Goal: Task Accomplishment & Management: Use online tool/utility

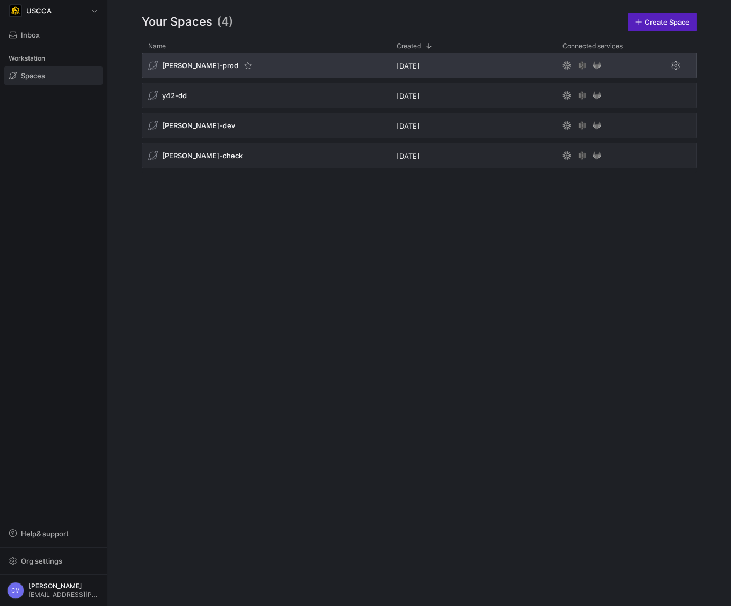
click at [171, 72] on div "[PERSON_NAME]-prod" at bounding box center [266, 66] width 248 height 26
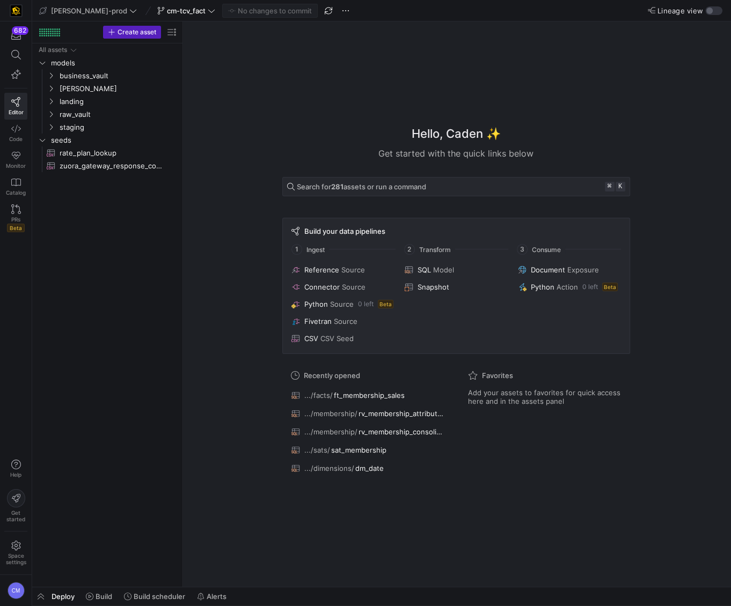
click at [373, 125] on div "Hello, Caden ✨" at bounding box center [456, 134] width 348 height 18
click at [167, 8] on span "cm-tcv_fact" at bounding box center [186, 10] width 39 height 9
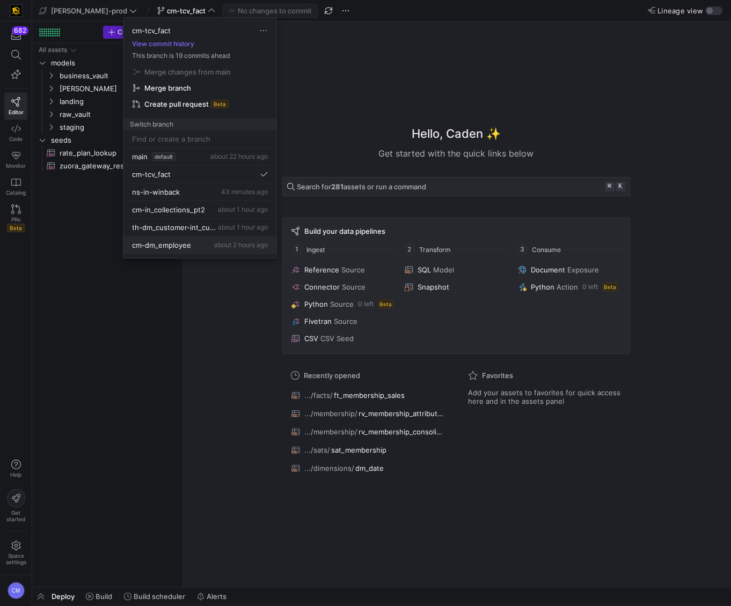
click at [163, 246] on span "cm-dm_employee" at bounding box center [161, 245] width 59 height 9
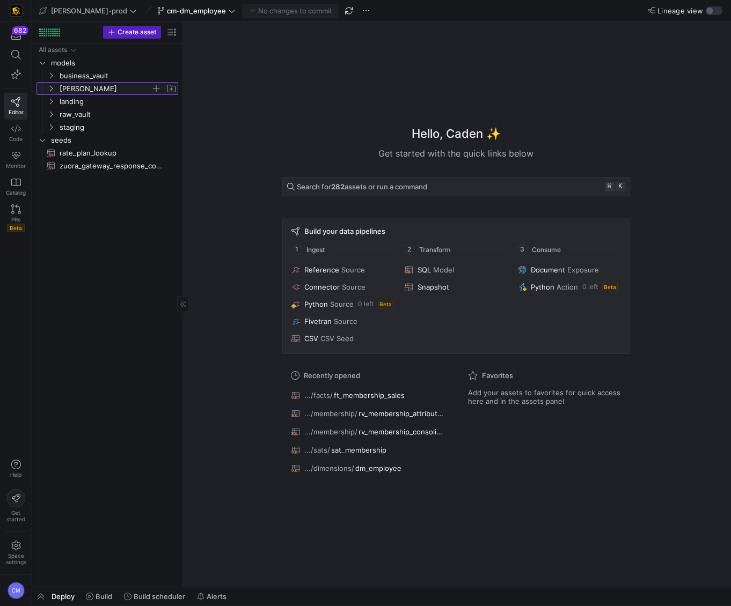
click at [65, 92] on span "[PERSON_NAME]" at bounding box center [105, 89] width 91 height 12
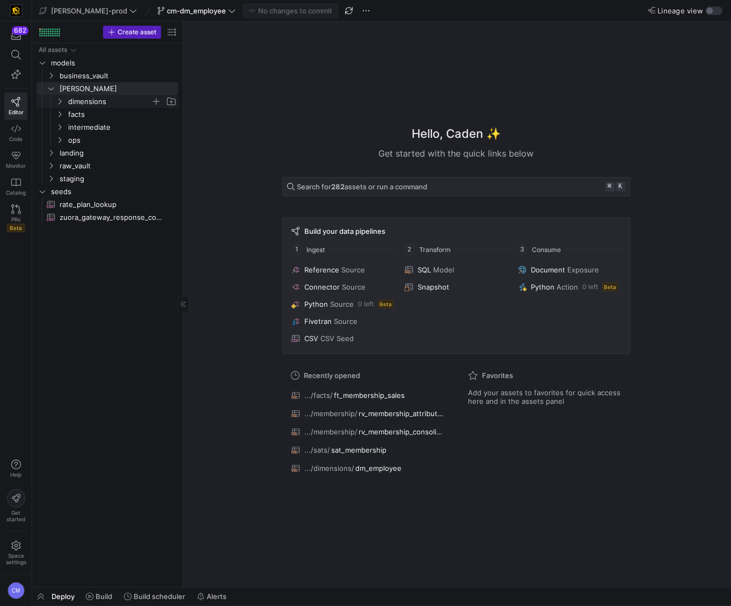
click at [80, 103] on span "dimensions" at bounding box center [109, 102] width 83 height 12
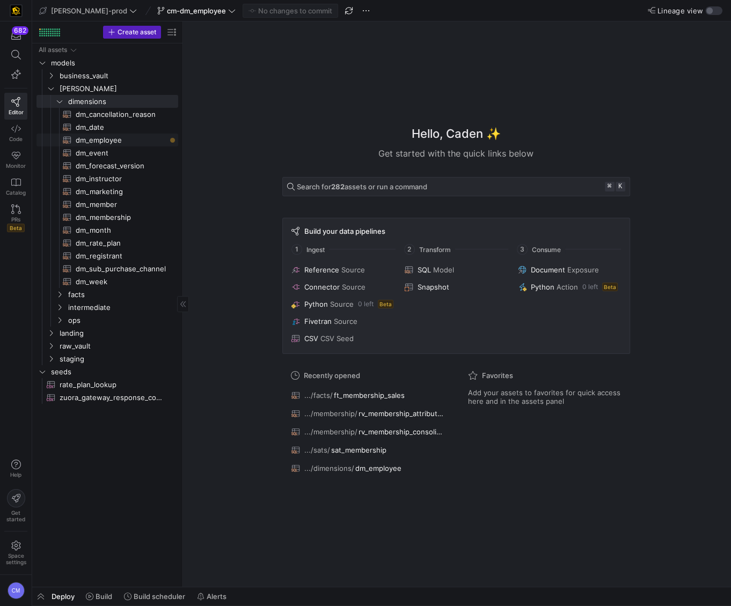
click at [109, 142] on span "dm_employee​​​​​​​​​​" at bounding box center [121, 140] width 90 height 12
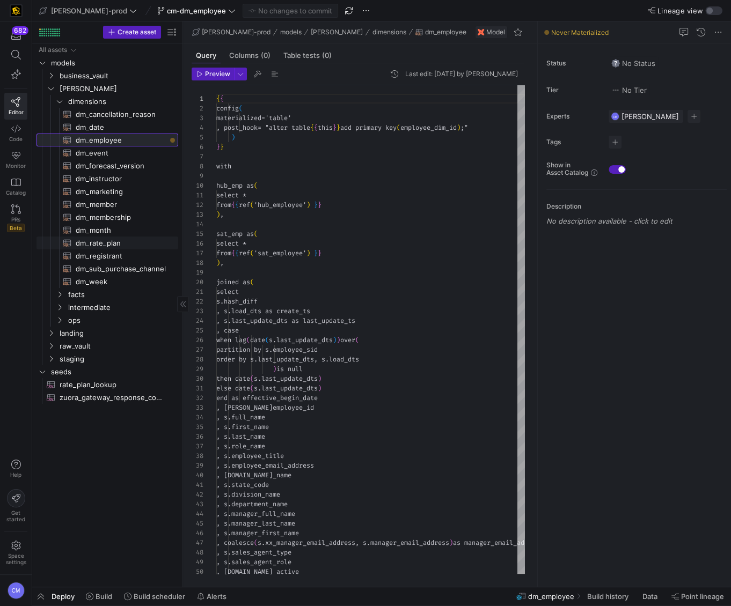
scroll to position [97, 0]
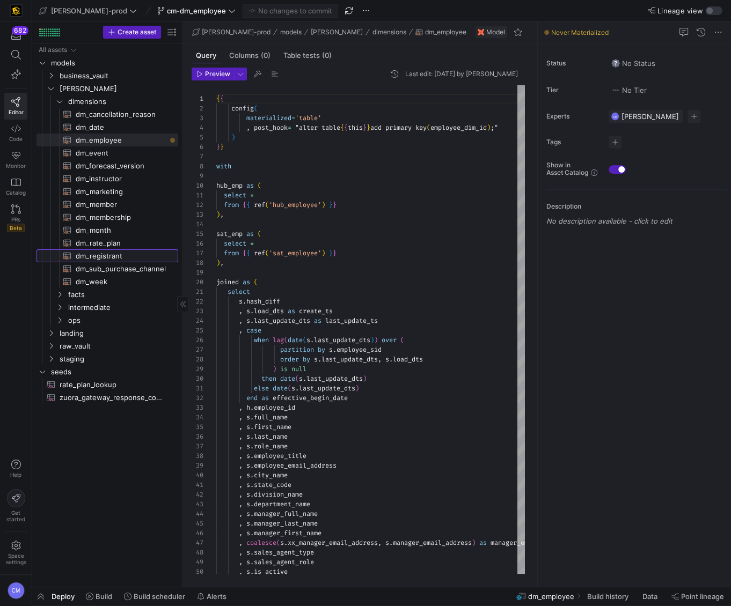
click at [127, 250] on span "dm_registrant​​​​​​​​​​" at bounding box center [121, 256] width 90 height 12
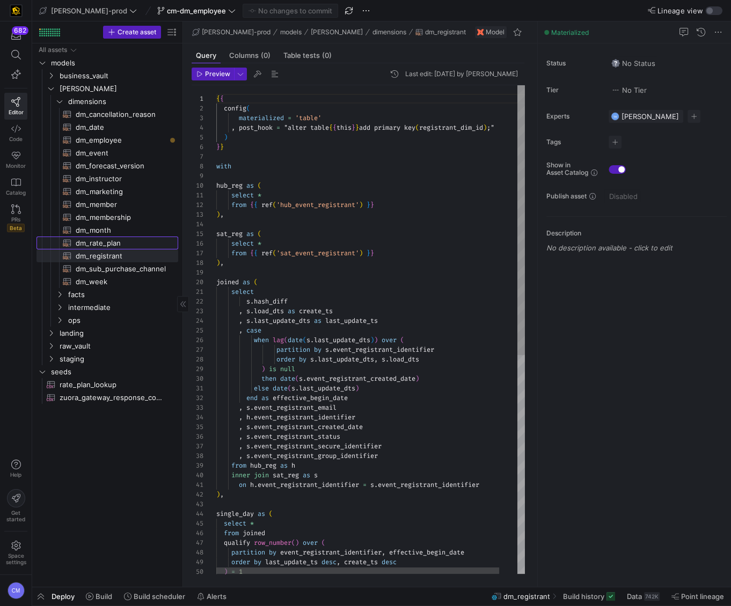
click at [127, 243] on span "dm_rate_plan​​​​​​​​​​" at bounding box center [121, 243] width 90 height 12
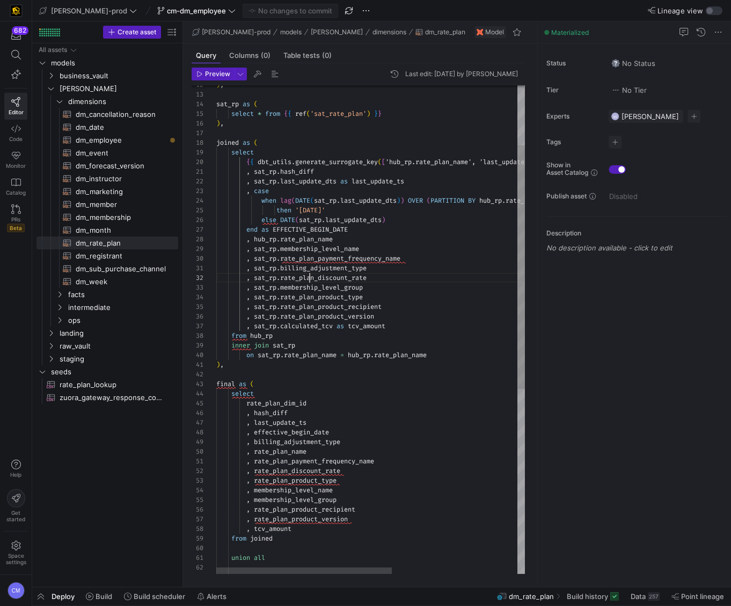
scroll to position [10, 92]
click at [308, 275] on div ", rate_plan_name , effective_begin_date , billing_adjustment_type , hash_diff ,…" at bounding box center [480, 455] width 529 height 981
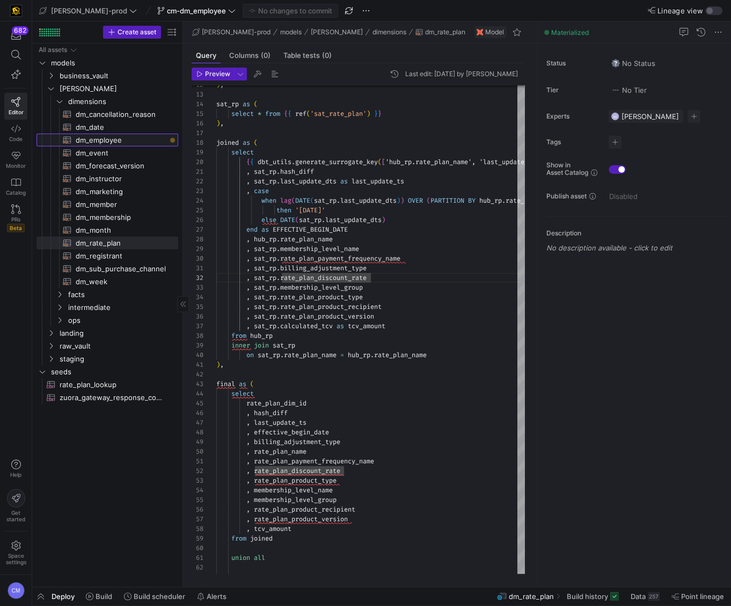
click at [108, 144] on span "dm_employee​​​​​​​​​​" at bounding box center [121, 140] width 90 height 12
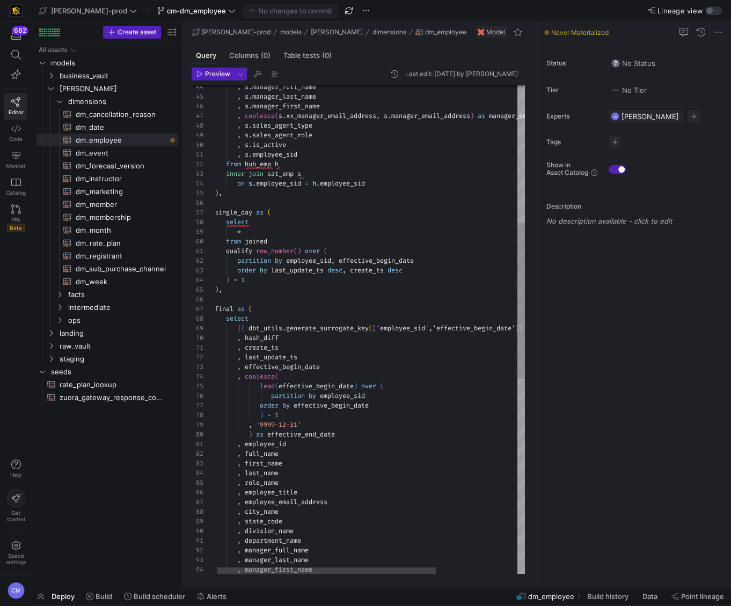
scroll to position [58, 62]
click at [340, 215] on div ", s . manager_full_name , s . manager_last_name , s . manager_first_name , coal…" at bounding box center [427, 419] width 424 height 1522
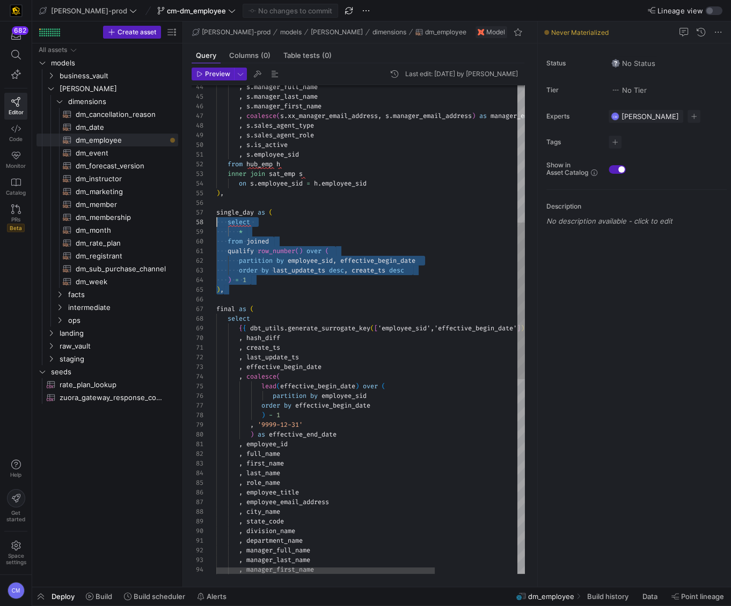
scroll to position [58, 0]
drag, startPoint x: 274, startPoint y: 288, endPoint x: 189, endPoint y: 215, distance: 112.2
click at [216, 215] on div ", s . manager_full_name , s . manager_last_name , s . manager_first_name , coal…" at bounding box center [428, 419] width 424 height 1522
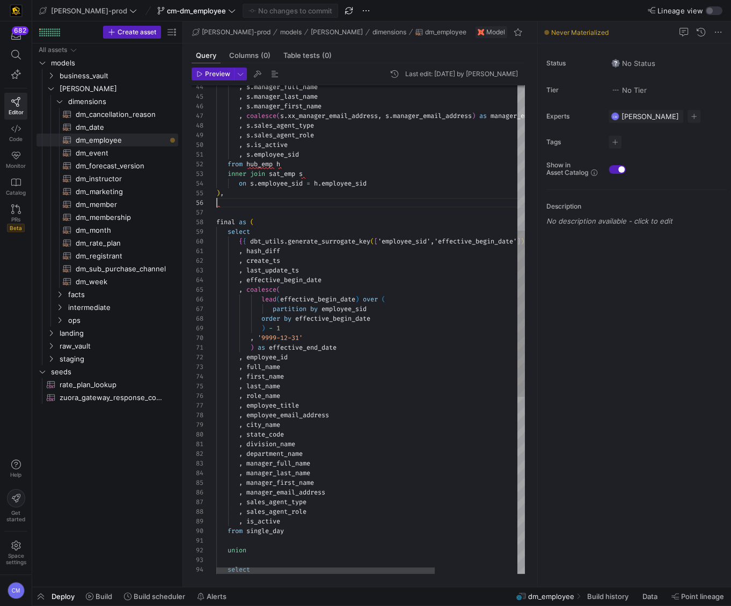
scroll to position [48, 0]
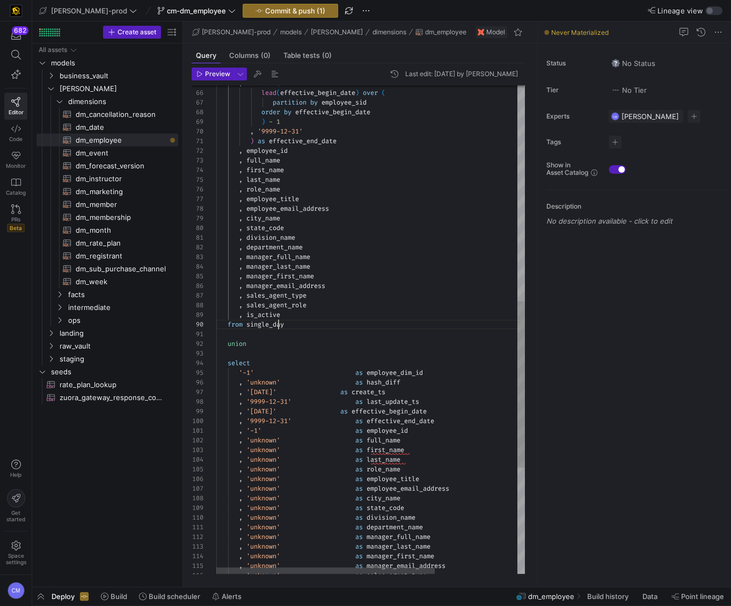
click at [278, 324] on div ", coalesce ( lead ( effective_begin_date ) over ( partition by employee_sid ord…" at bounding box center [428, 169] width 424 height 1435
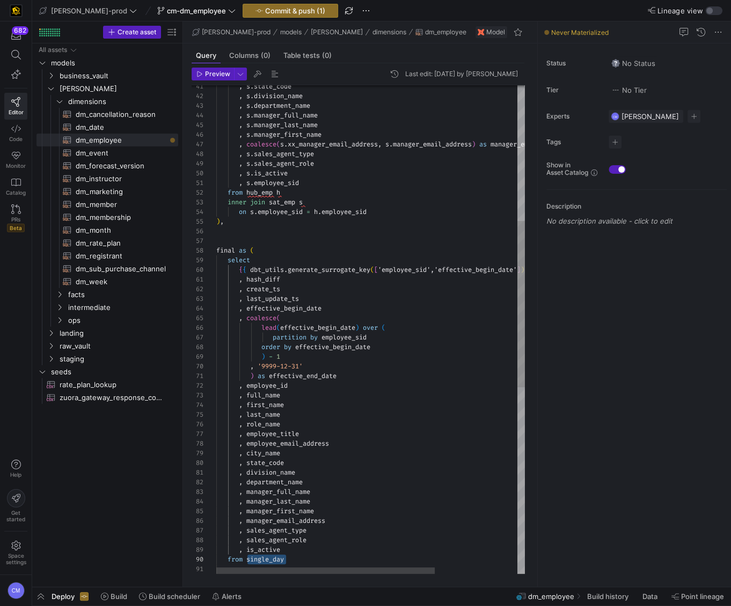
scroll to position [19, 85]
click at [326, 299] on div ", s . sales_agent_type , s . sales_agent_role , s . is_active , s . manager_fir…" at bounding box center [428, 404] width 424 height 1435
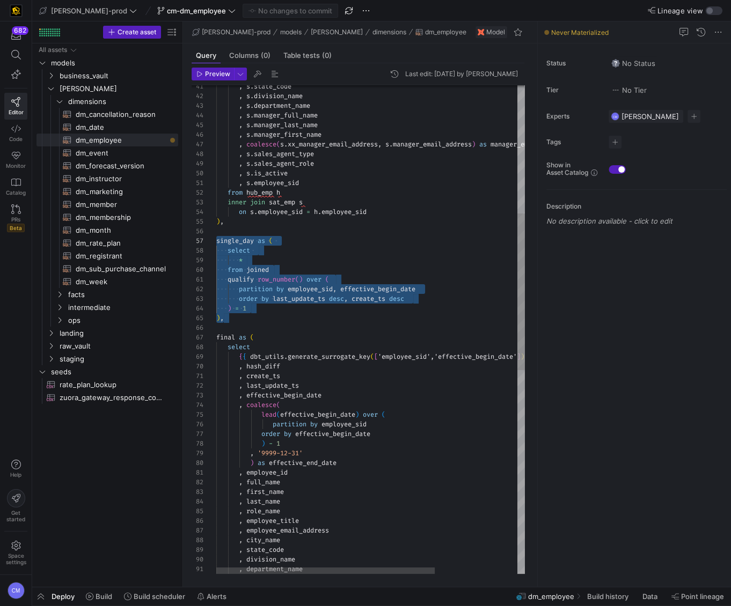
click at [326, 299] on div ", s . sales_agent_type , s . sales_agent_role , s . is_active , s . manager_fir…" at bounding box center [428, 448] width 424 height 1522
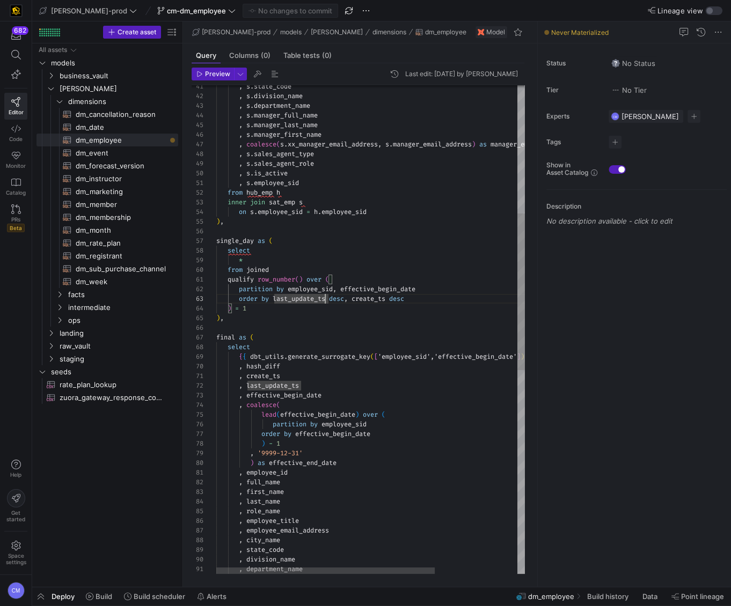
scroll to position [48, 0]
click at [228, 233] on div ", s . sales_agent_type , s . sales_agent_role , s . is_active , s . manager_fir…" at bounding box center [428, 448] width 424 height 1522
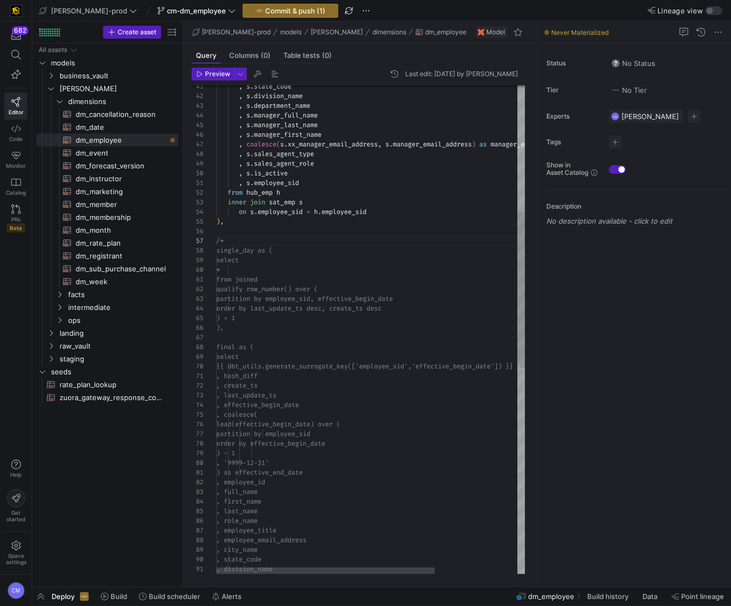
scroll to position [58, 0]
click at [258, 336] on div ", s . sales_agent_type , s . sales_agent_role , s . is_active , s . manager_fir…" at bounding box center [428, 452] width 424 height 1531
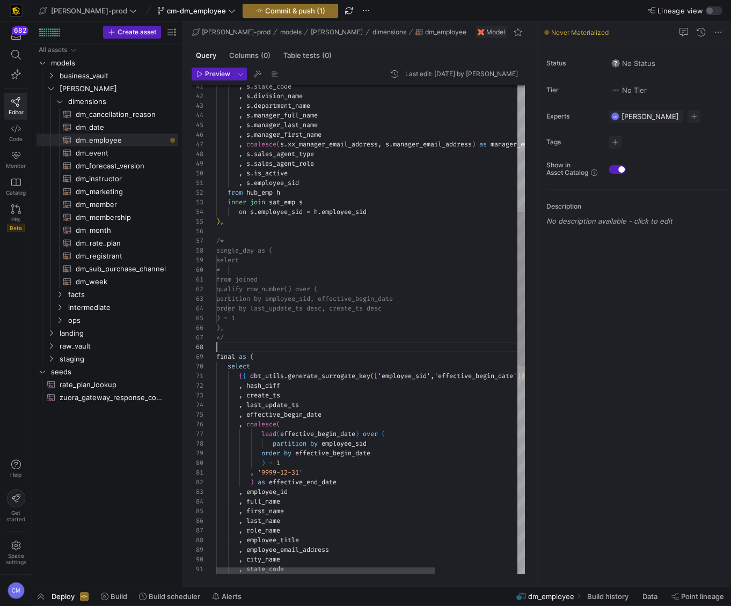
scroll to position [68, 0]
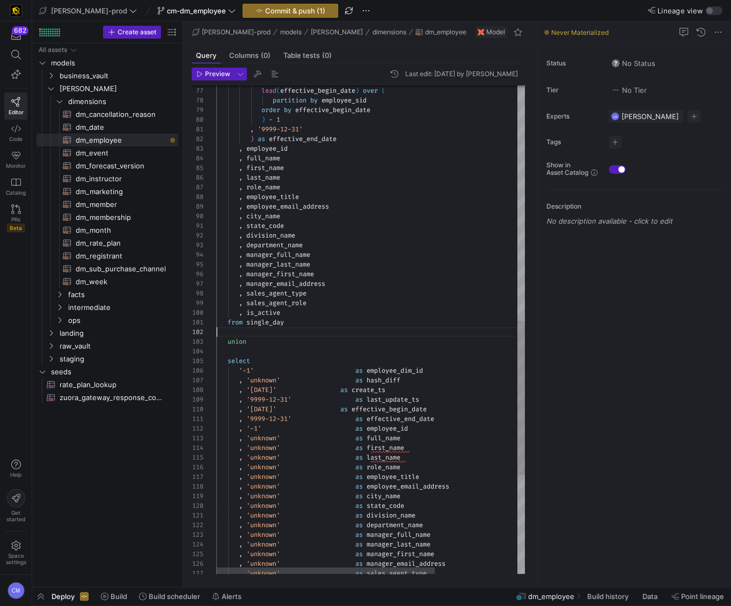
scroll to position [10, 0]
click at [265, 328] on div ", coalesce ( lead ( effective_begin_date ) over ( partition by employee_sid ord…" at bounding box center [428, 113] width 424 height 1541
click at [269, 321] on div ", coalesce ( lead ( effective_begin_date ) over ( partition by employee_sid ord…" at bounding box center [428, 113] width 424 height 1541
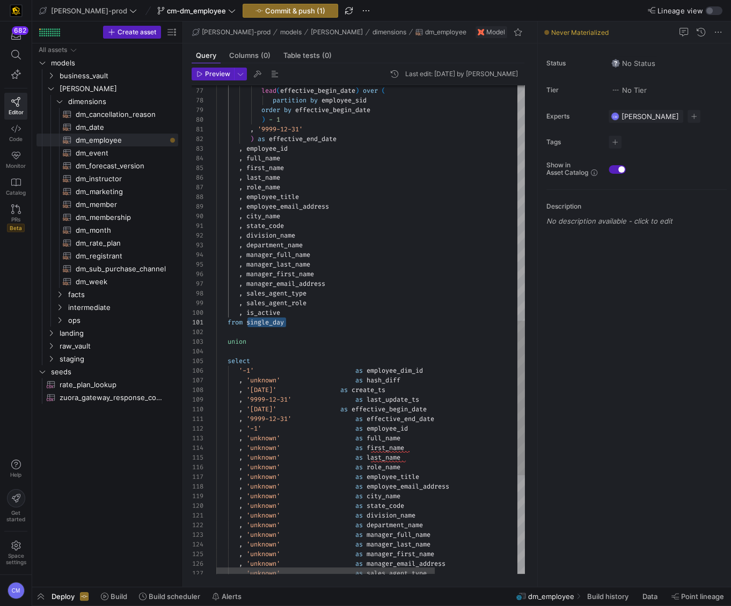
type textarea "from joined union select '-1' as employee_dim_id , 'unknown' as hash_diff , '[D…"
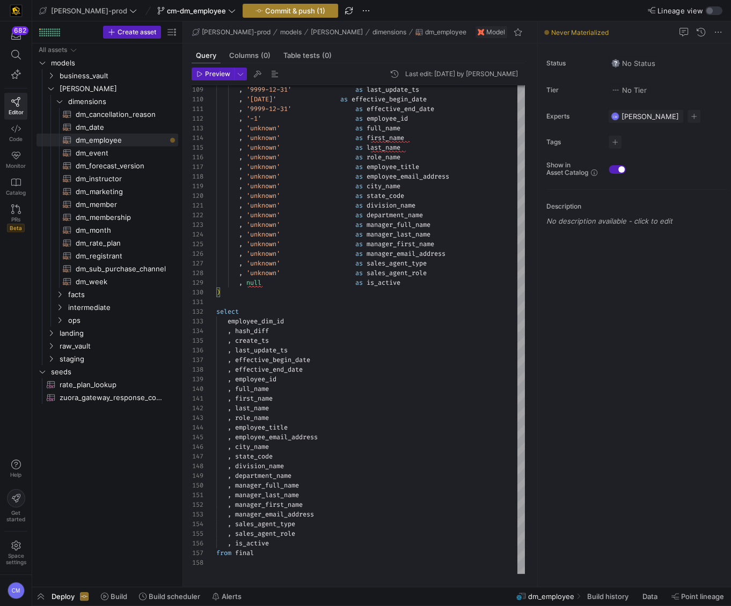
click at [268, 6] on span "Commit & push (1)" at bounding box center [295, 10] width 60 height 9
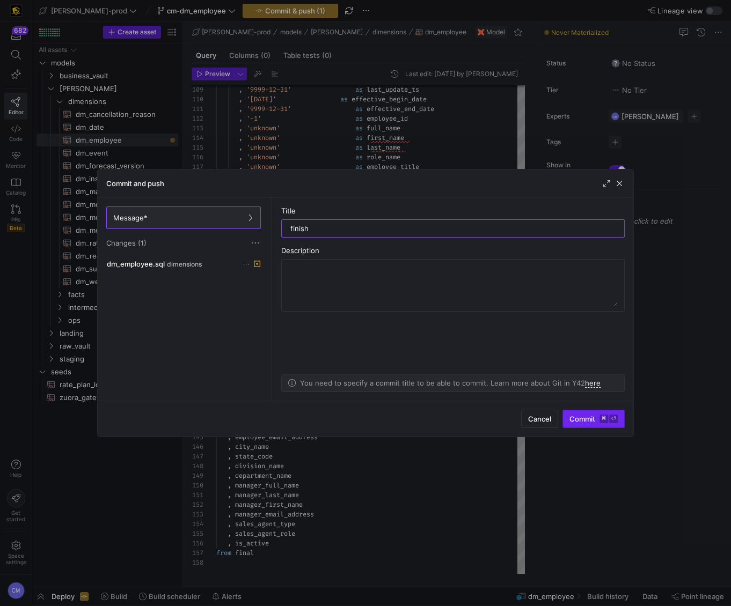
type input "finish"
click at [606, 420] on kbd "⌘" at bounding box center [603, 419] width 9 height 9
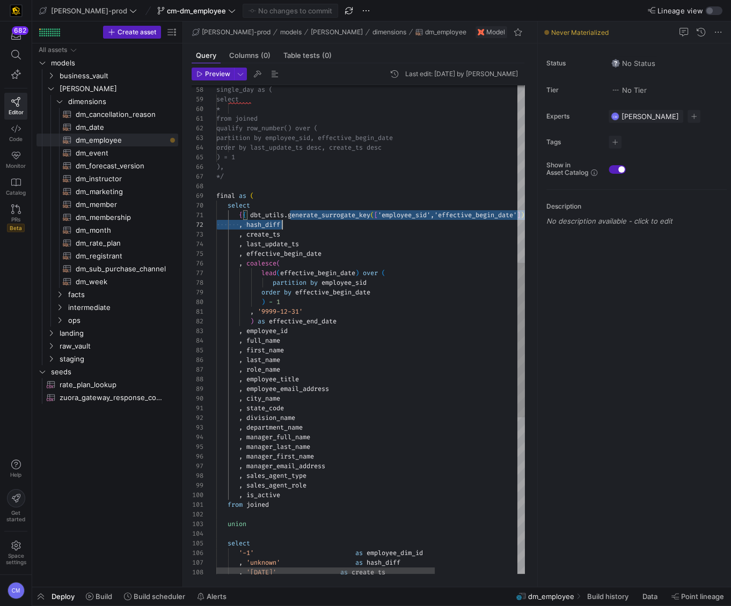
scroll to position [0, 11]
drag, startPoint x: 291, startPoint y: 219, endPoint x: 206, endPoint y: 222, distance: 84.8
click at [216, 222] on div ", '[DATE]' as create_ts , 'unknown' as hash_diff '-1' as employee_dim_id select…" at bounding box center [428, 296] width 424 height 1541
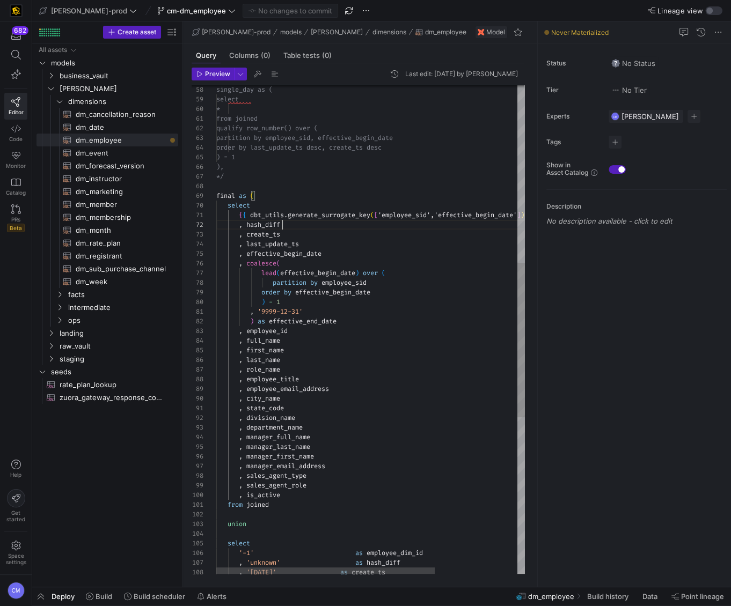
click at [325, 224] on div ", '[DATE]' as create_ts , 'unknown' as hash_diff '-1' as employee_dim_id select…" at bounding box center [428, 296] width 424 height 1541
drag, startPoint x: 325, startPoint y: 224, endPoint x: 198, endPoint y: 223, distance: 127.2
click at [216, 223] on div ", '[DATE]' as create_ts , 'unknown' as hash_diff '-1' as employee_dim_id select…" at bounding box center [428, 296] width 424 height 1541
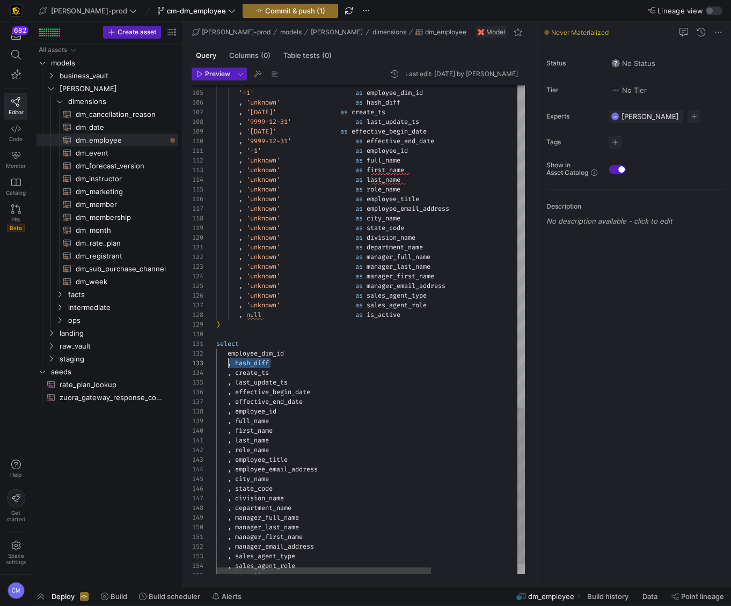
scroll to position [19, 0]
drag, startPoint x: 294, startPoint y: 366, endPoint x: 179, endPoint y: 362, distance: 114.4
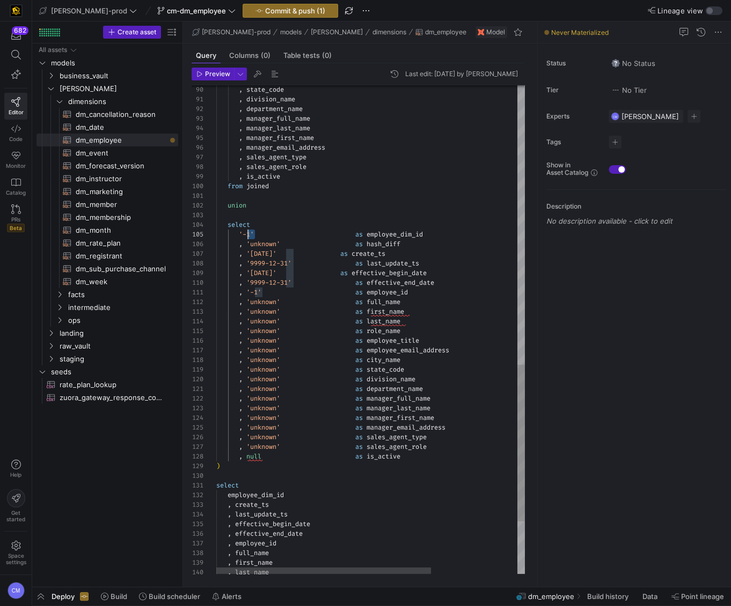
scroll to position [38, 27]
drag, startPoint x: 256, startPoint y: 234, endPoint x: 241, endPoint y: 236, distance: 14.5
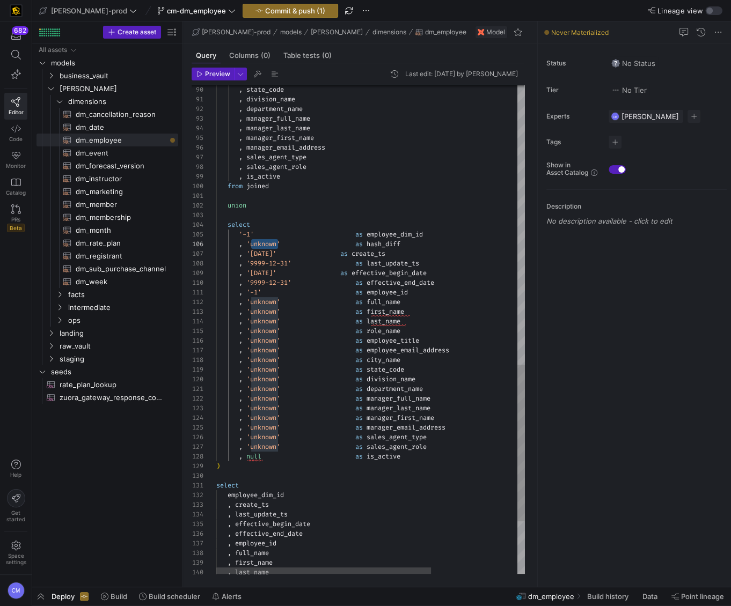
scroll to position [58, 92]
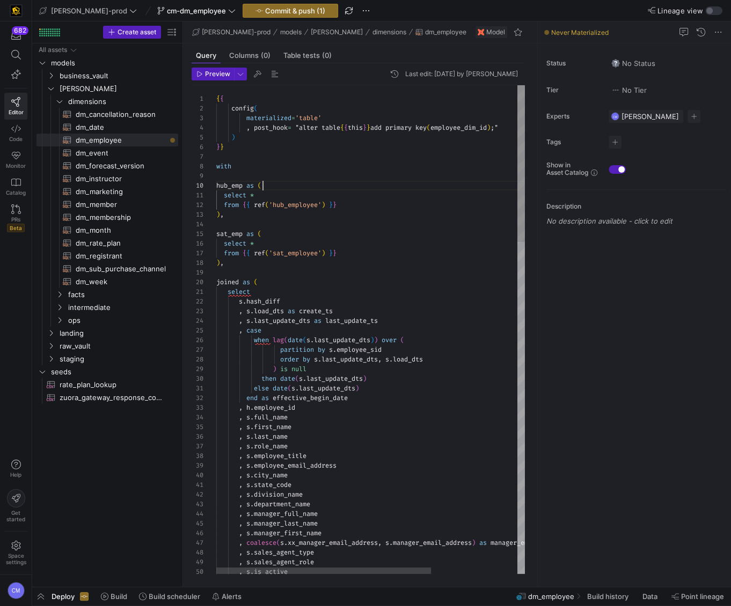
scroll to position [86, 46]
type textarea "{{ config( materialized='table' , post_hook= "alter table {{ this }} add primar…"
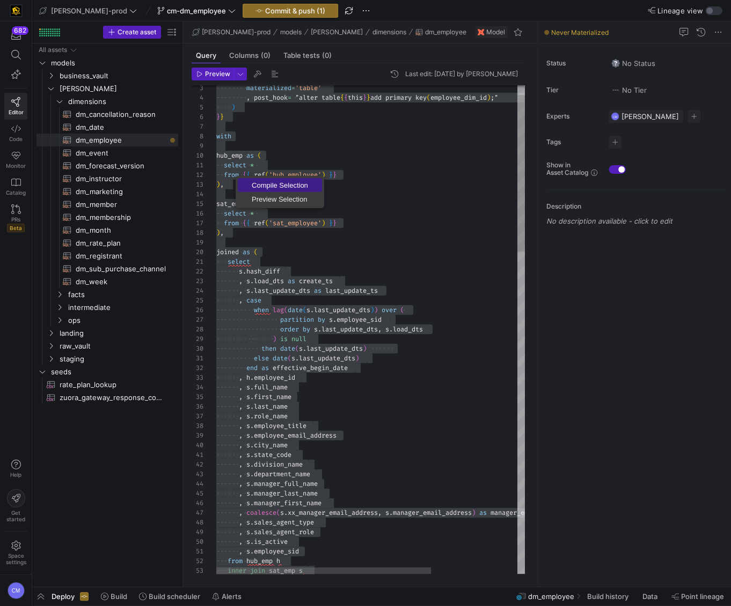
click at [267, 182] on span "Compile Selection" at bounding box center [280, 185] width 84 height 7
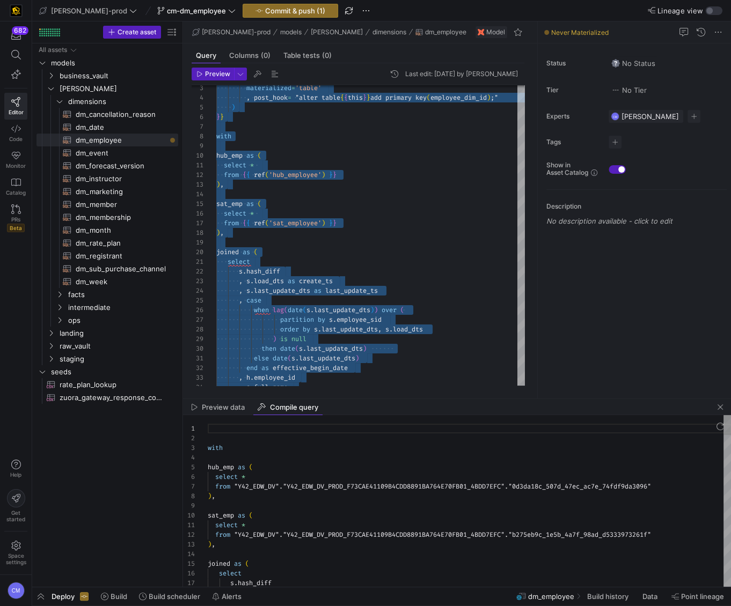
scroll to position [58, 89]
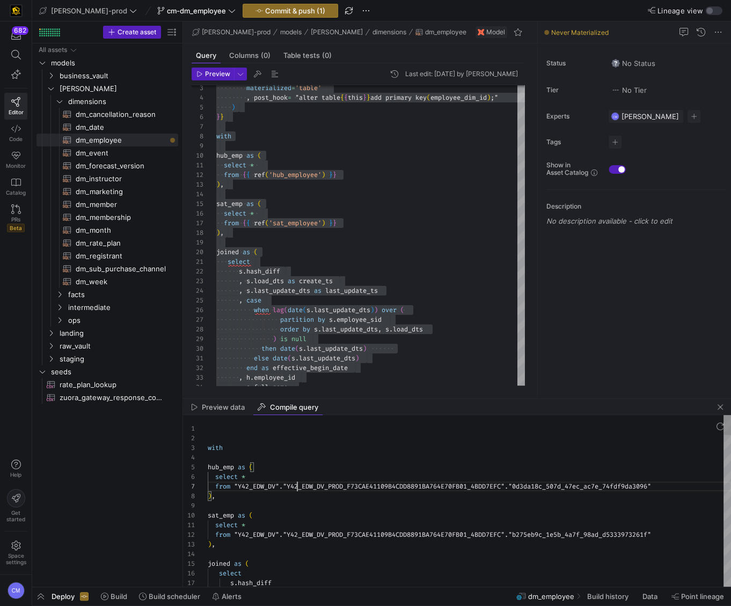
type textarea "with hub_emp as ( select * from "Y42_EDW_DV"."Y42_EDW_DV_PROD_F73CAE41109B4CDD8…"
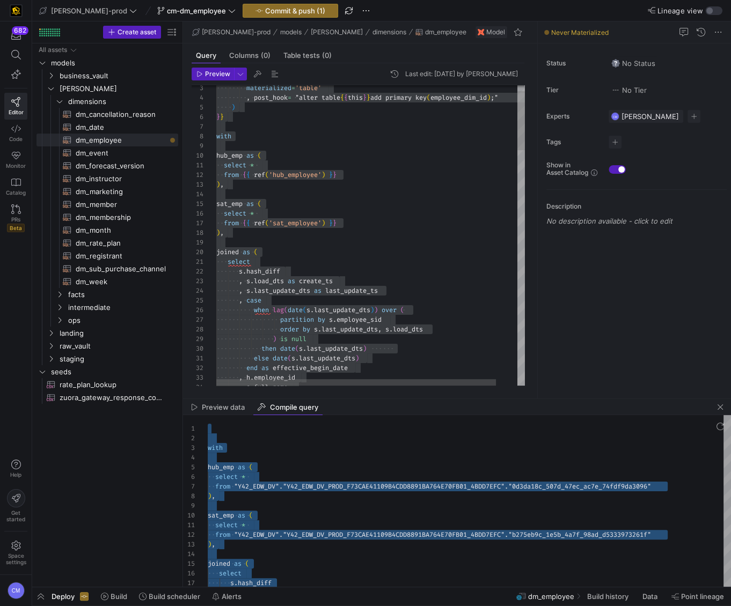
scroll to position [0, 35]
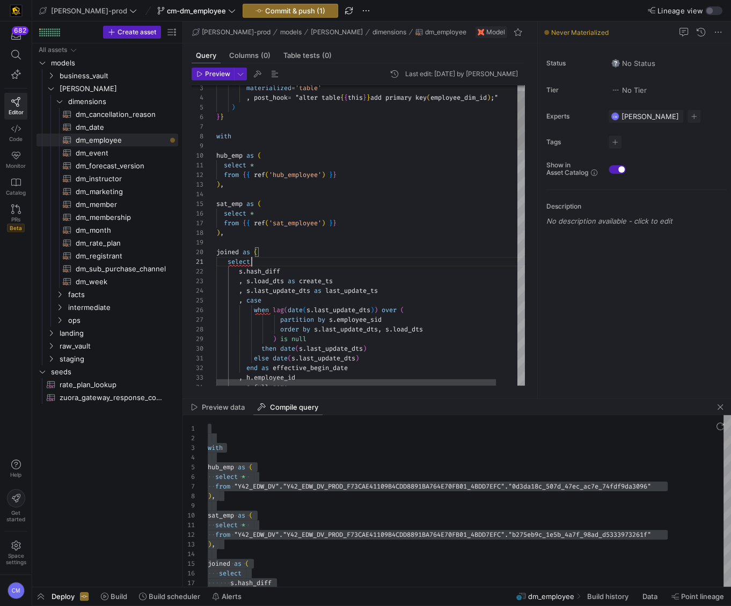
click at [717, 414] on div "Preview data Compile query" at bounding box center [457, 407] width 548 height 16
click at [719, 410] on span "button" at bounding box center [720, 407] width 13 height 13
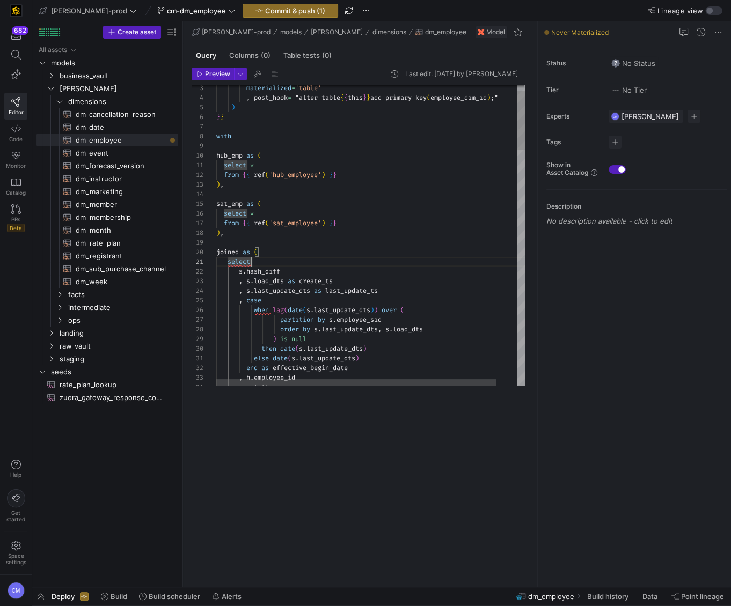
scroll to position [0, 146]
click at [393, 356] on div "else date ( s . last_update_dts )" at bounding box center [382, 359] width 332 height 10
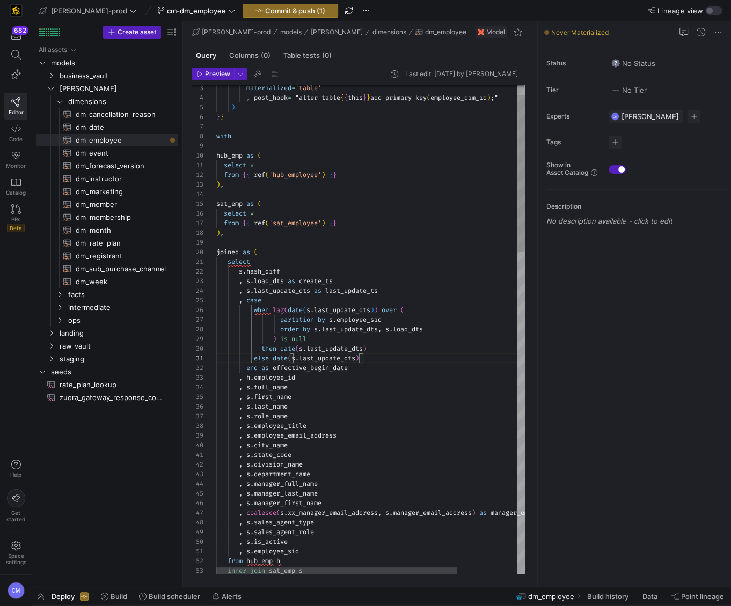
type textarea "select s.[PERSON_NAME]load_dts as create_ts , s.last_update_dts as last_update_…"
click at [398, 291] on div ", s . last_update_dts as last_update_ts" at bounding box center [409, 291] width 386 height 10
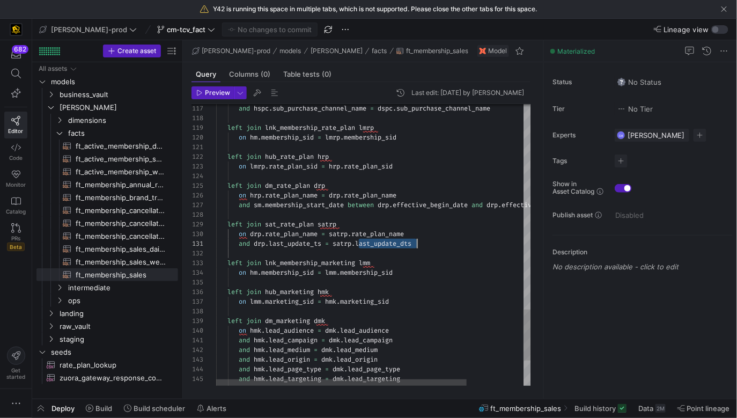
scroll to position [0, 200]
